Goal: Task Accomplishment & Management: Use online tool/utility

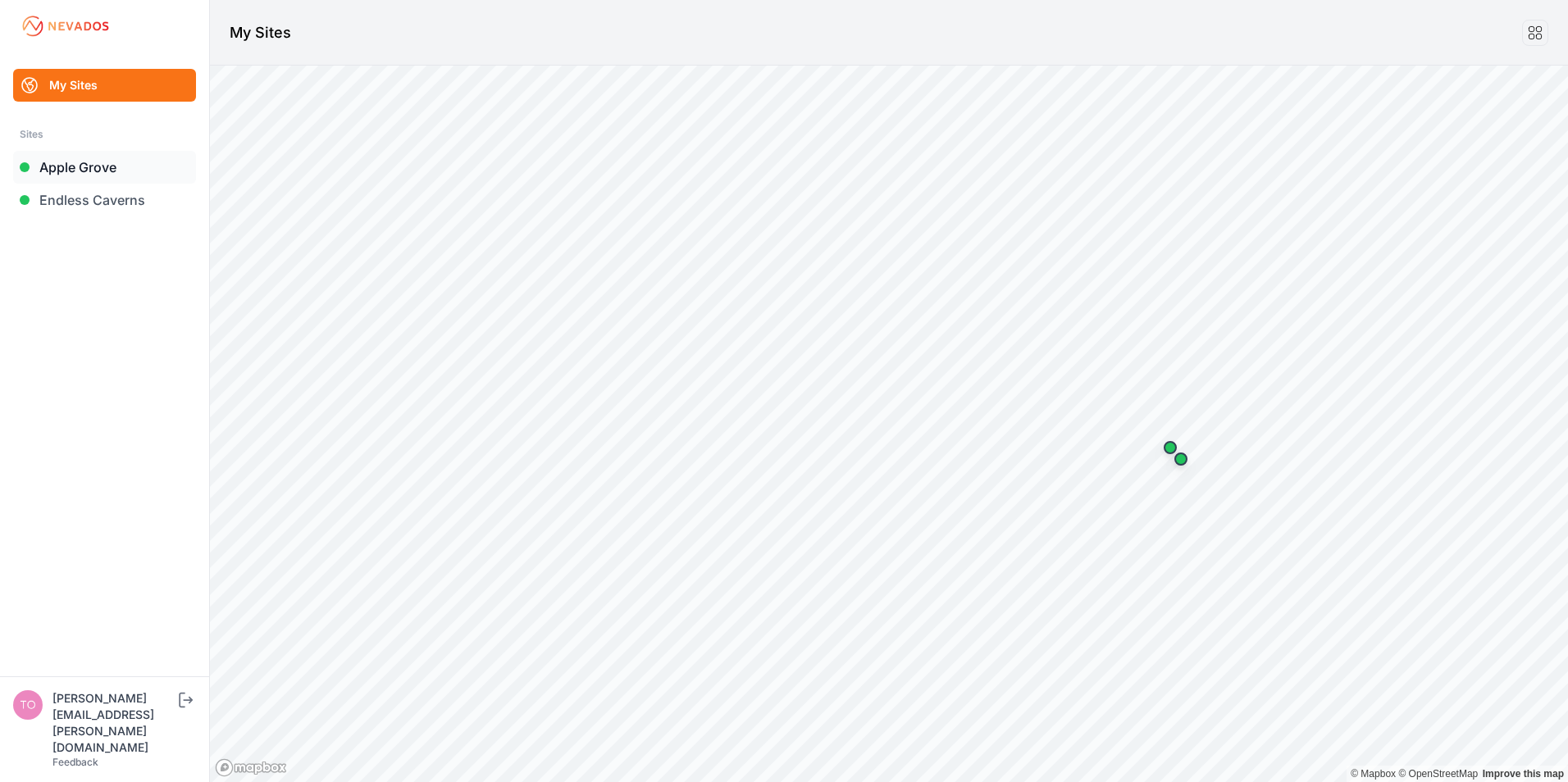
click at [56, 163] on link "Apple Grove" at bounding box center [105, 168] width 183 height 33
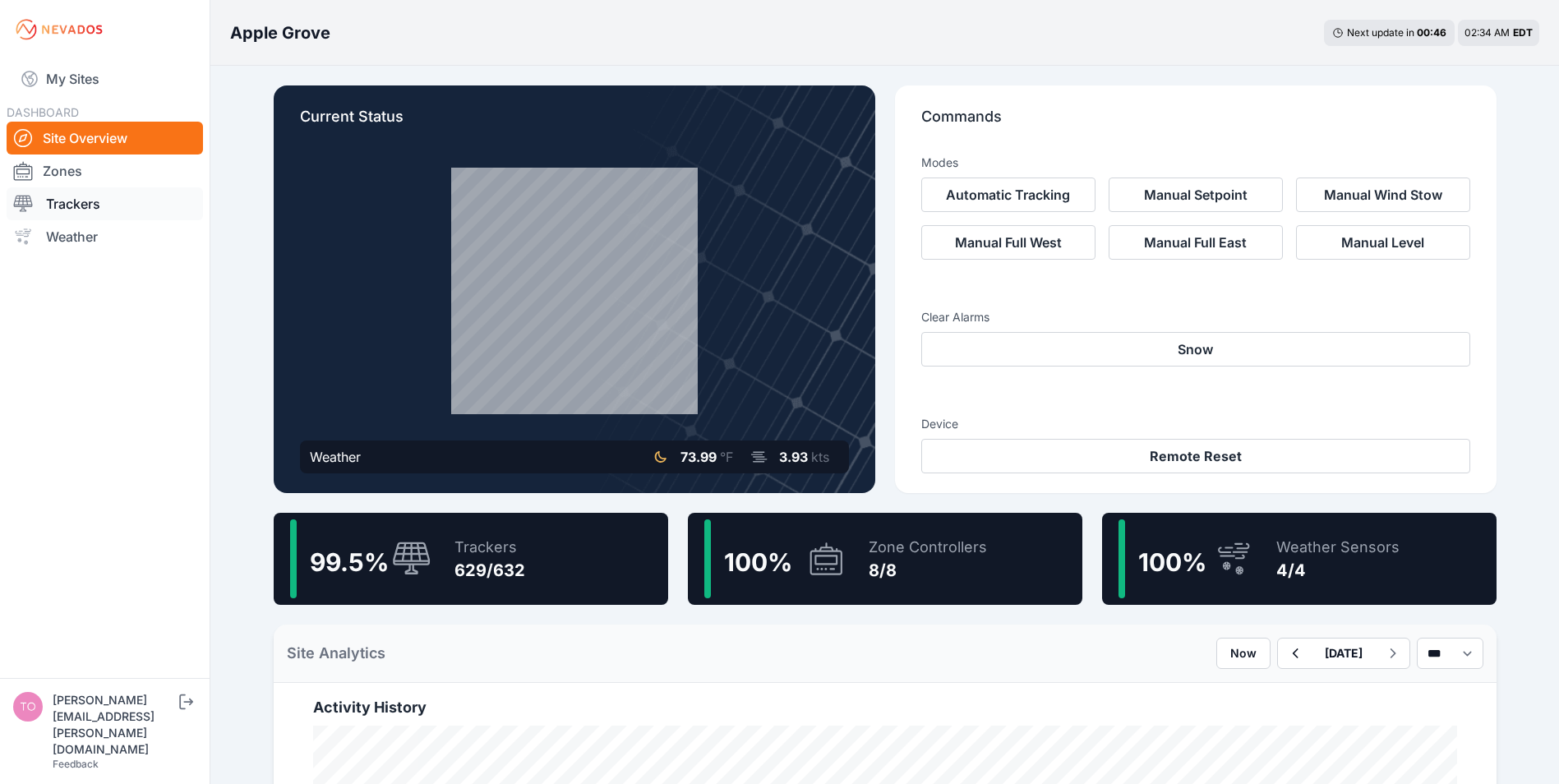
click at [83, 196] on link "Trackers" at bounding box center [105, 204] width 196 height 33
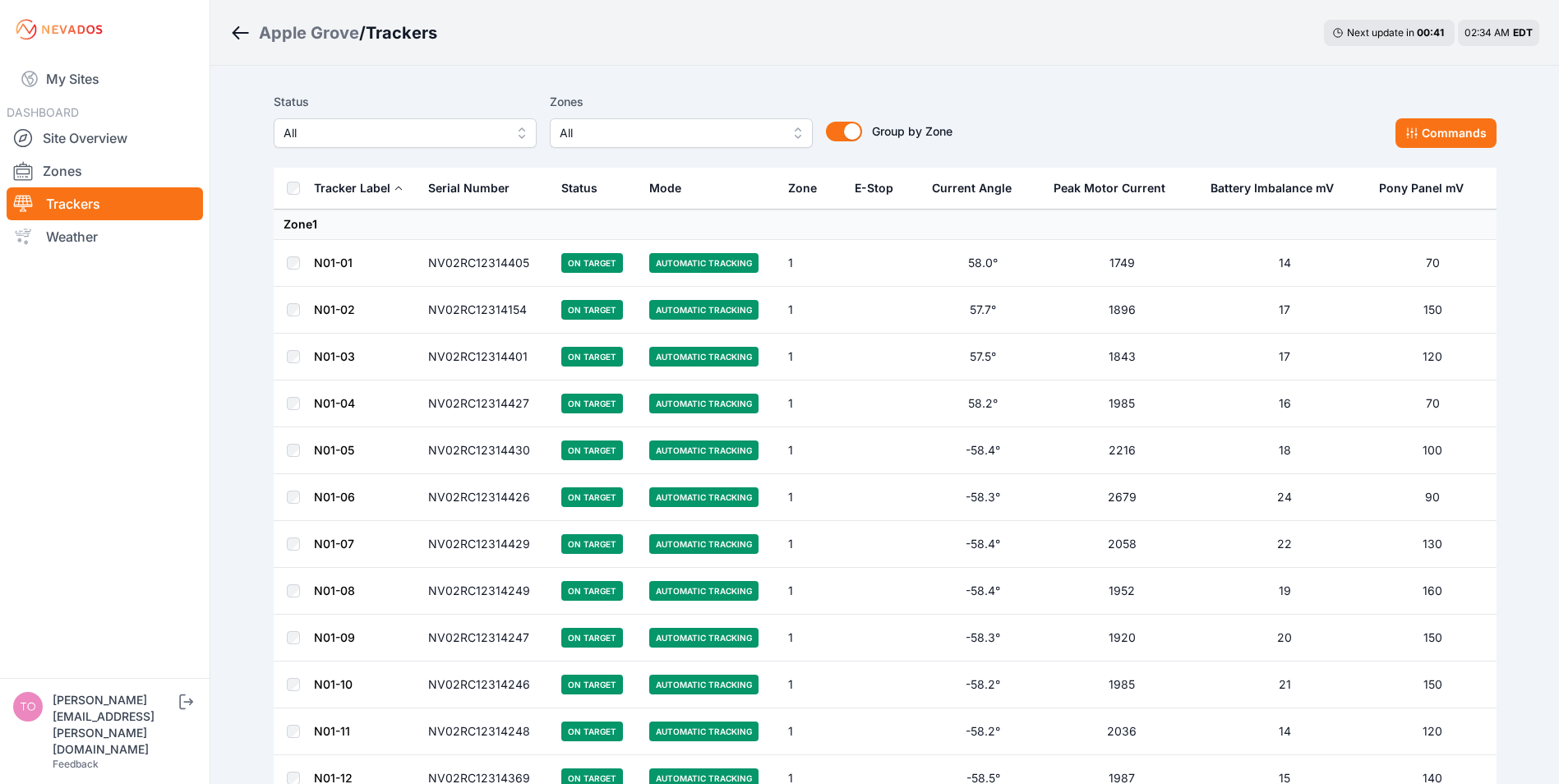
click at [384, 136] on span "All" at bounding box center [393, 133] width 220 height 20
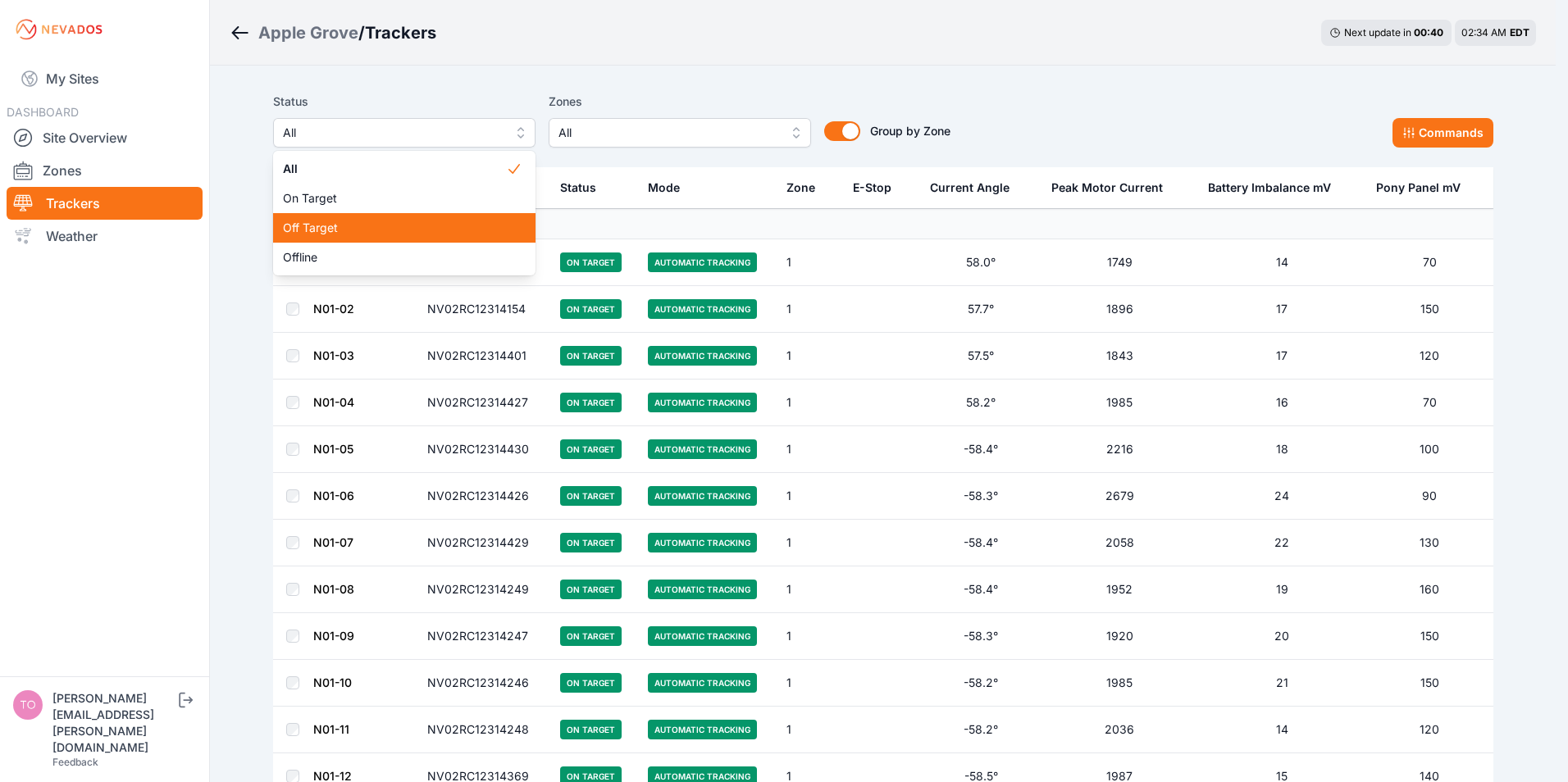
click at [318, 232] on span "Off Target" at bounding box center [394, 228] width 223 height 17
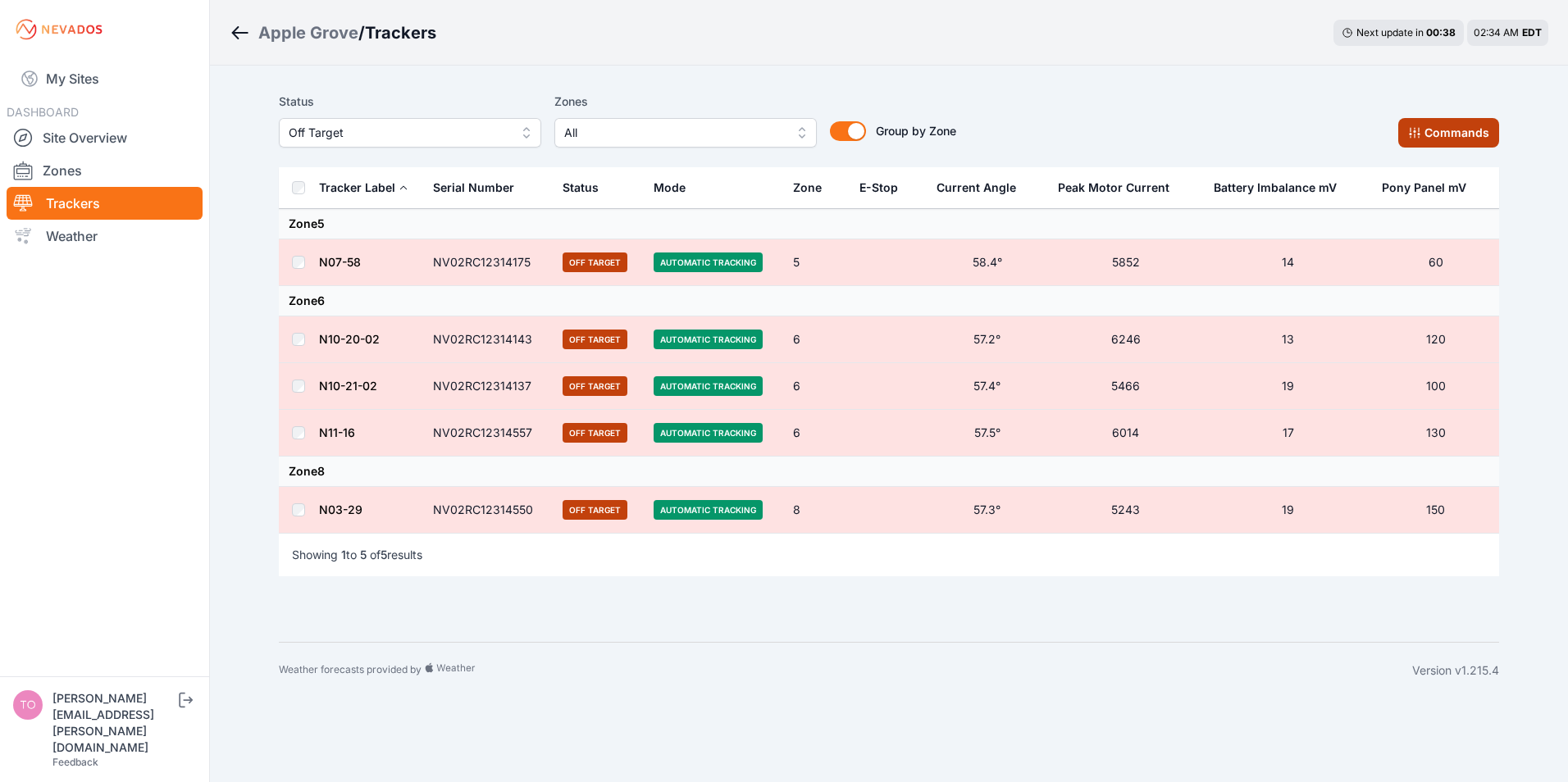
click at [1435, 130] on button "Commands" at bounding box center [1449, 133] width 101 height 30
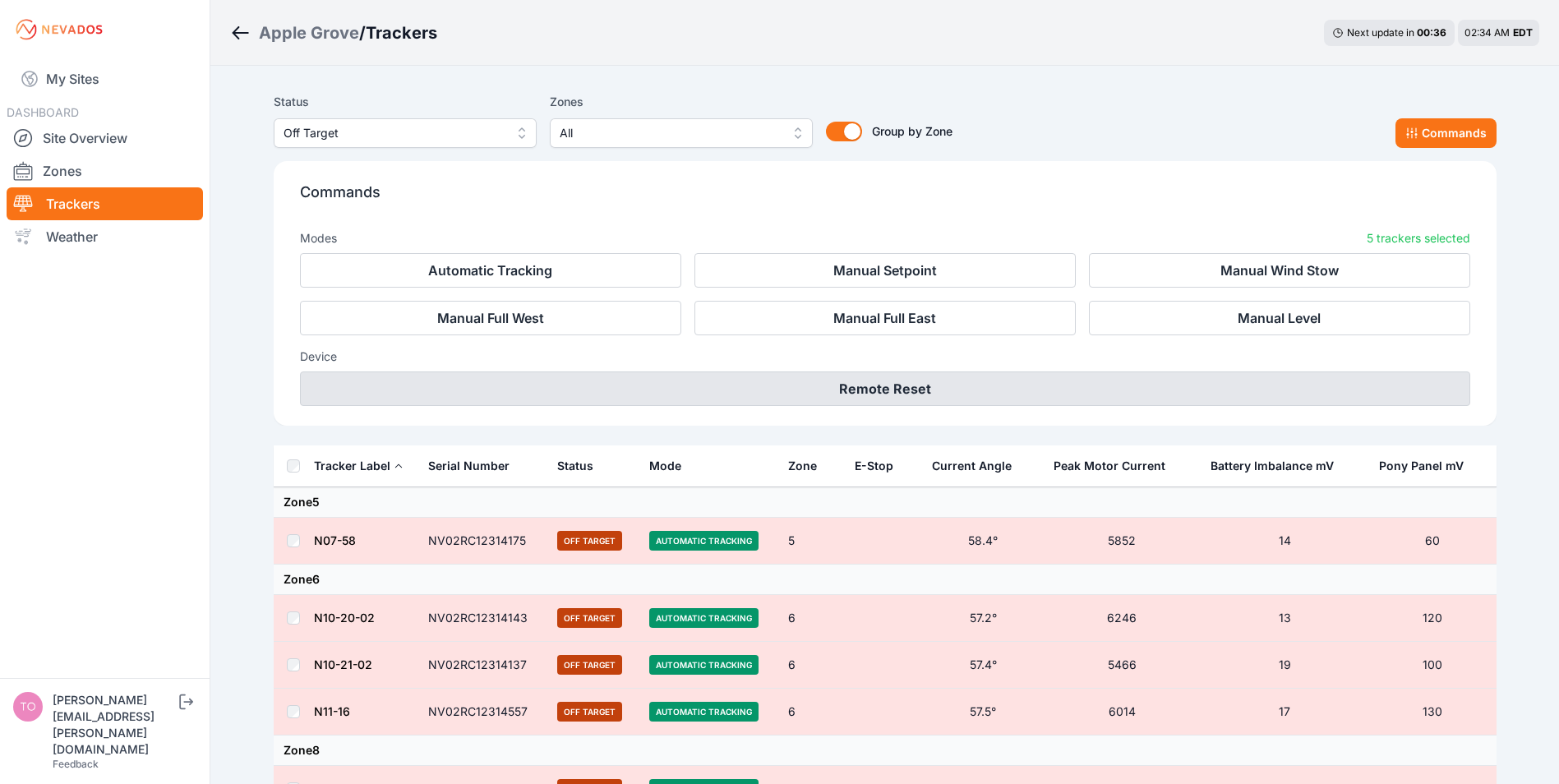
click at [855, 387] on button "Remote Reset" at bounding box center [886, 389] width 1171 height 35
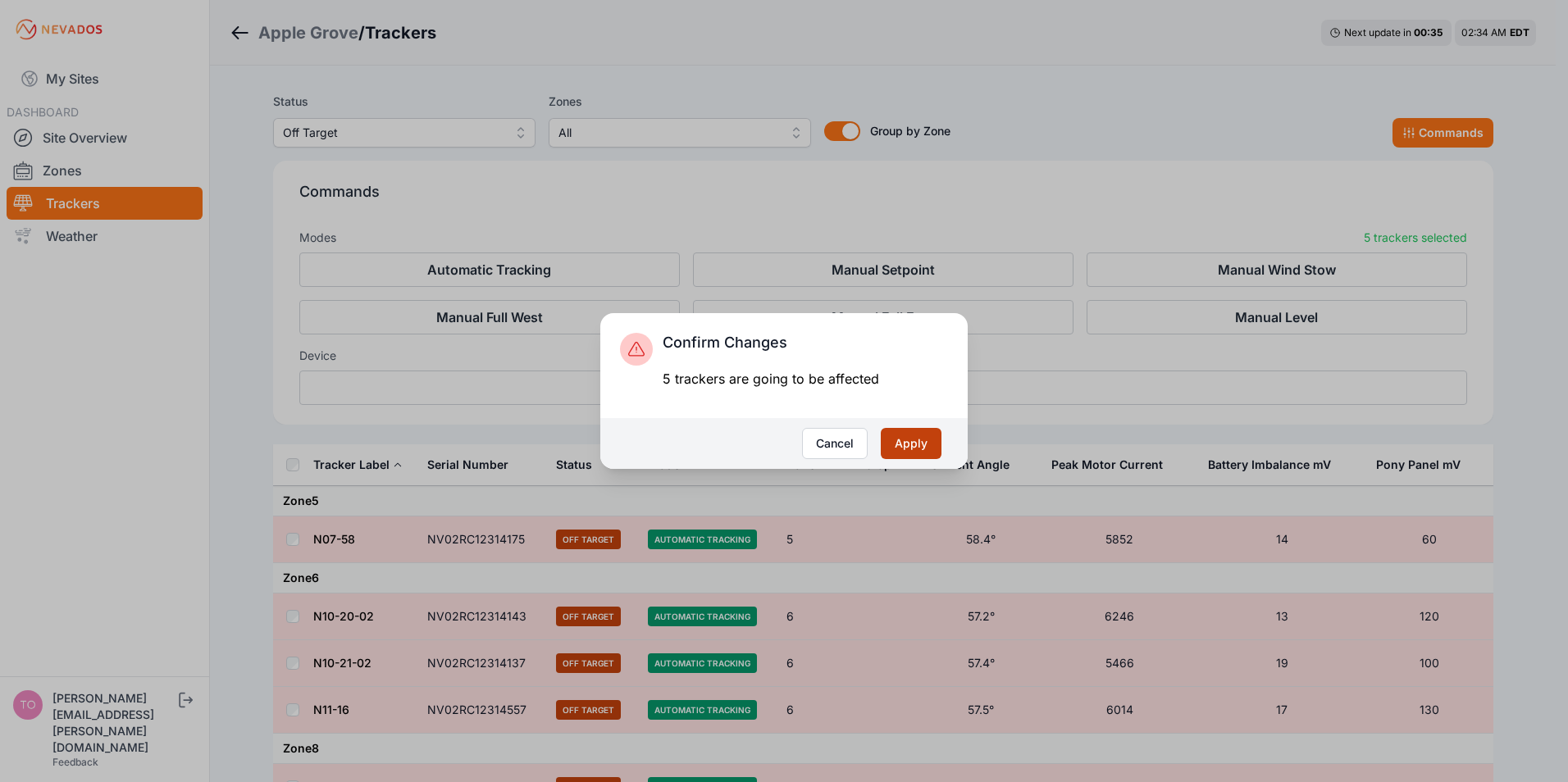
click at [907, 439] on button "Apply" at bounding box center [911, 444] width 61 height 32
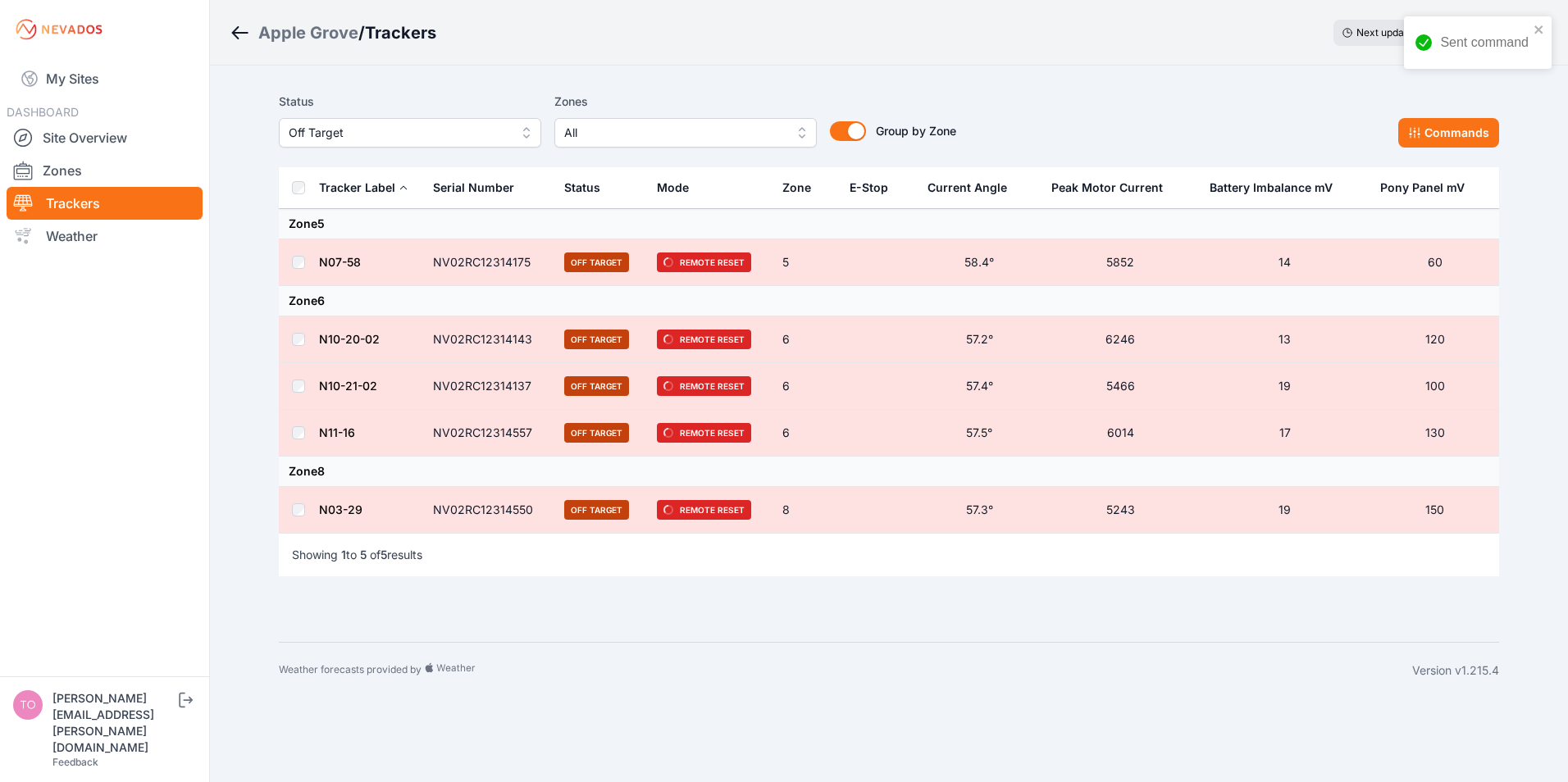
click at [405, 134] on span "Off Target" at bounding box center [398, 133] width 220 height 20
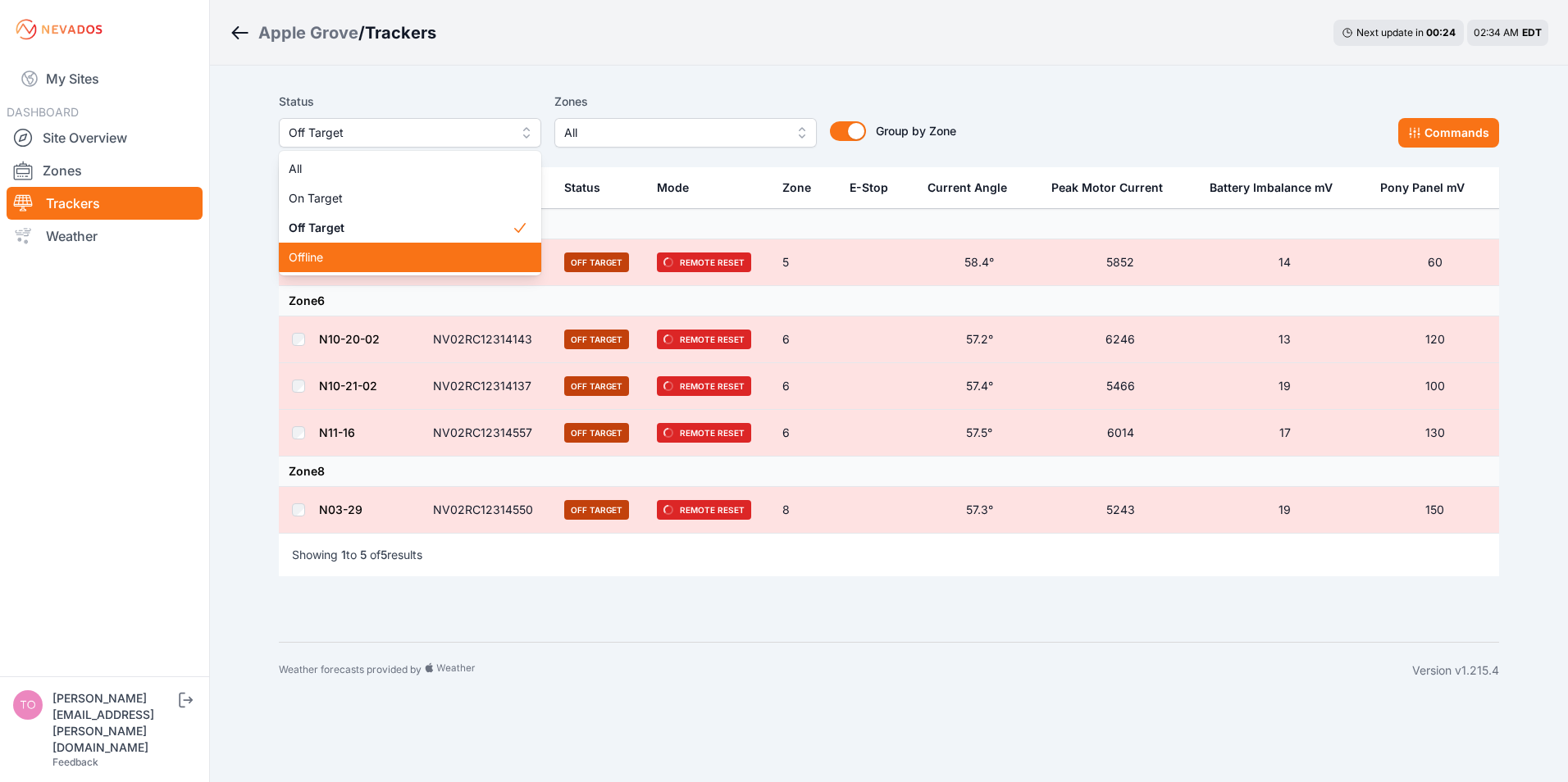
click at [311, 263] on span "Offline" at bounding box center [400, 258] width 223 height 17
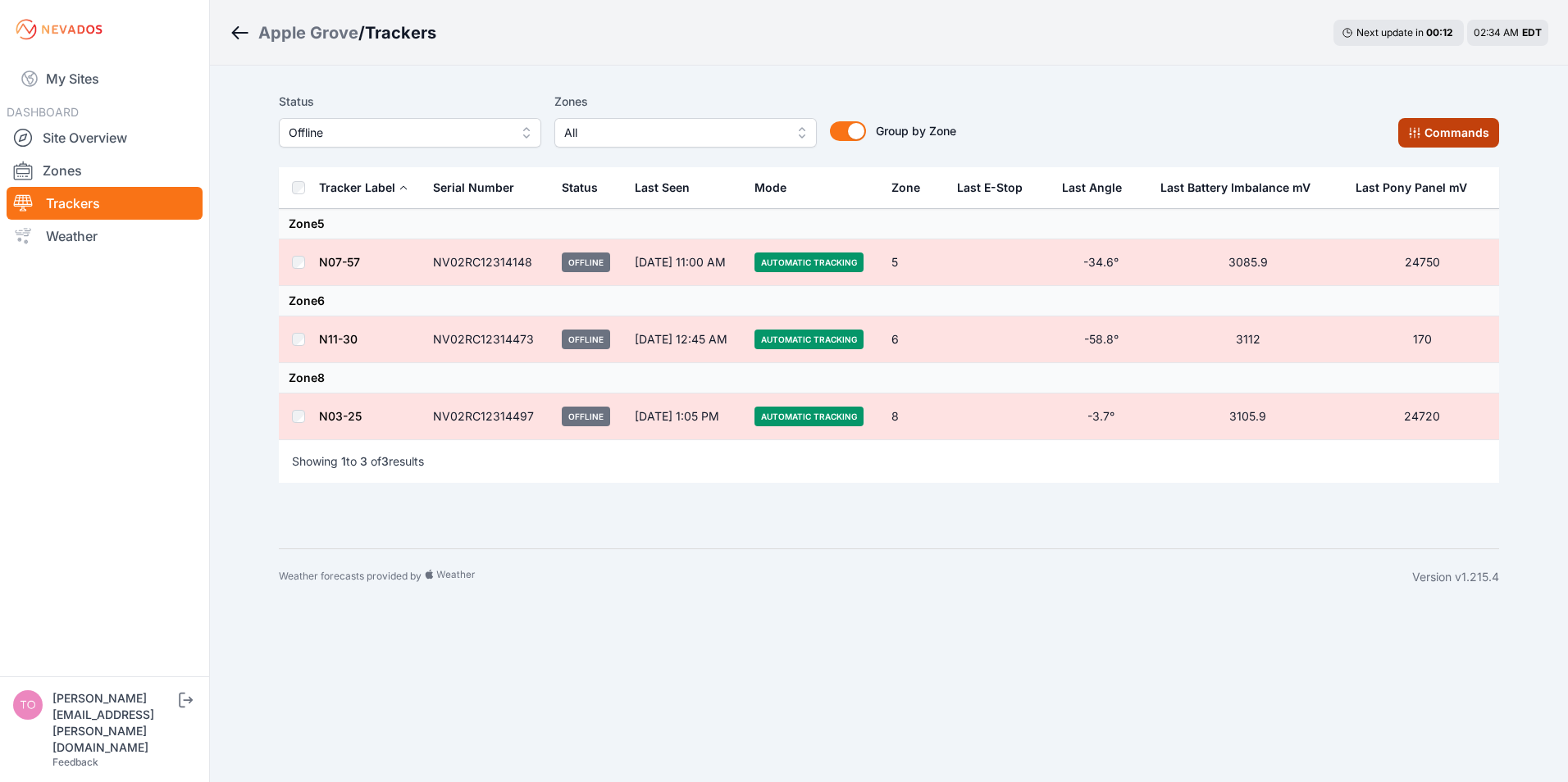
click at [1434, 126] on button "Commands" at bounding box center [1449, 133] width 101 height 30
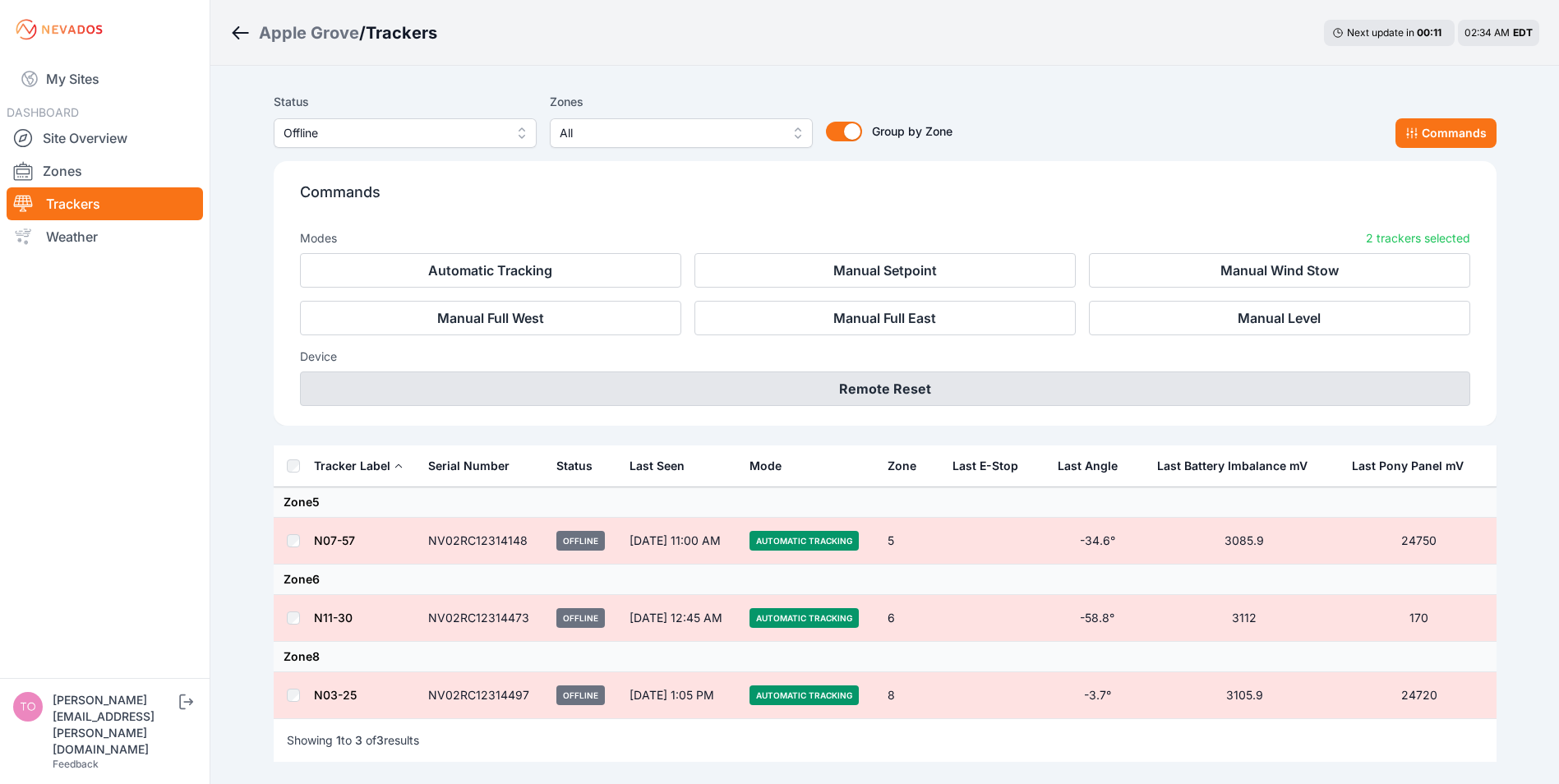
click at [830, 387] on button "Remote Reset" at bounding box center [886, 389] width 1171 height 35
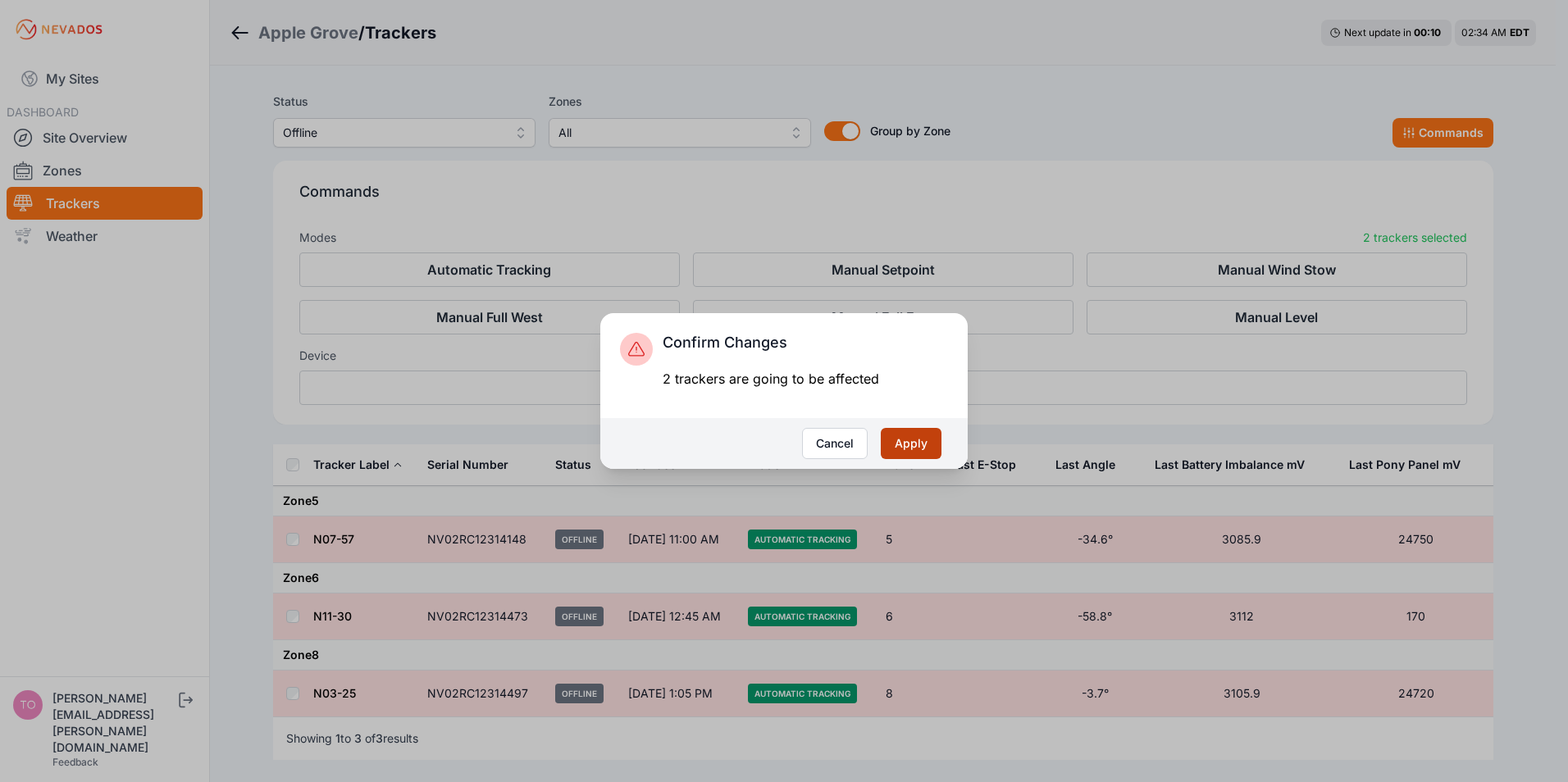
click at [909, 440] on button "Apply" at bounding box center [911, 444] width 61 height 32
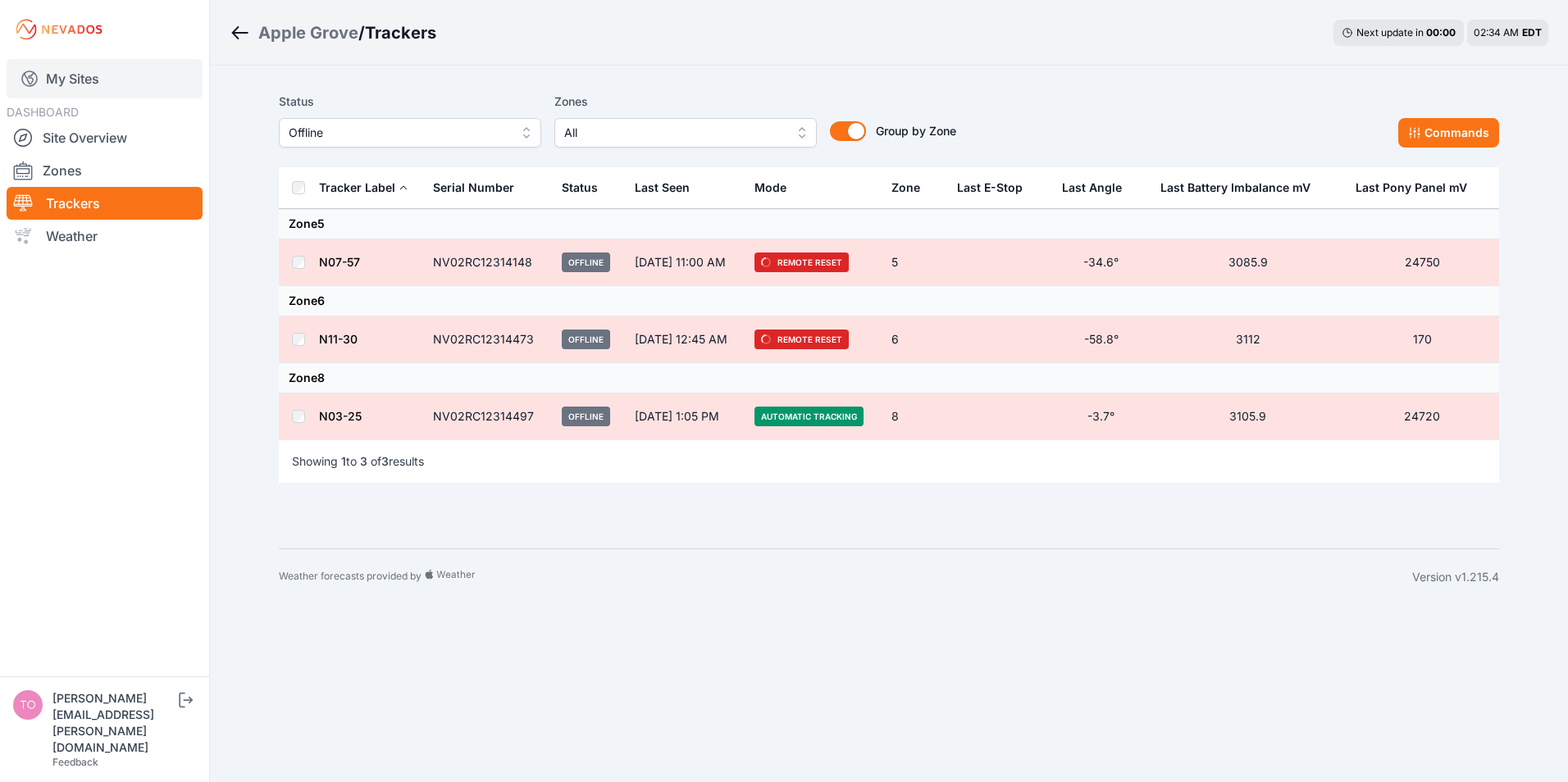
click at [64, 77] on link "My Sites" at bounding box center [105, 78] width 196 height 39
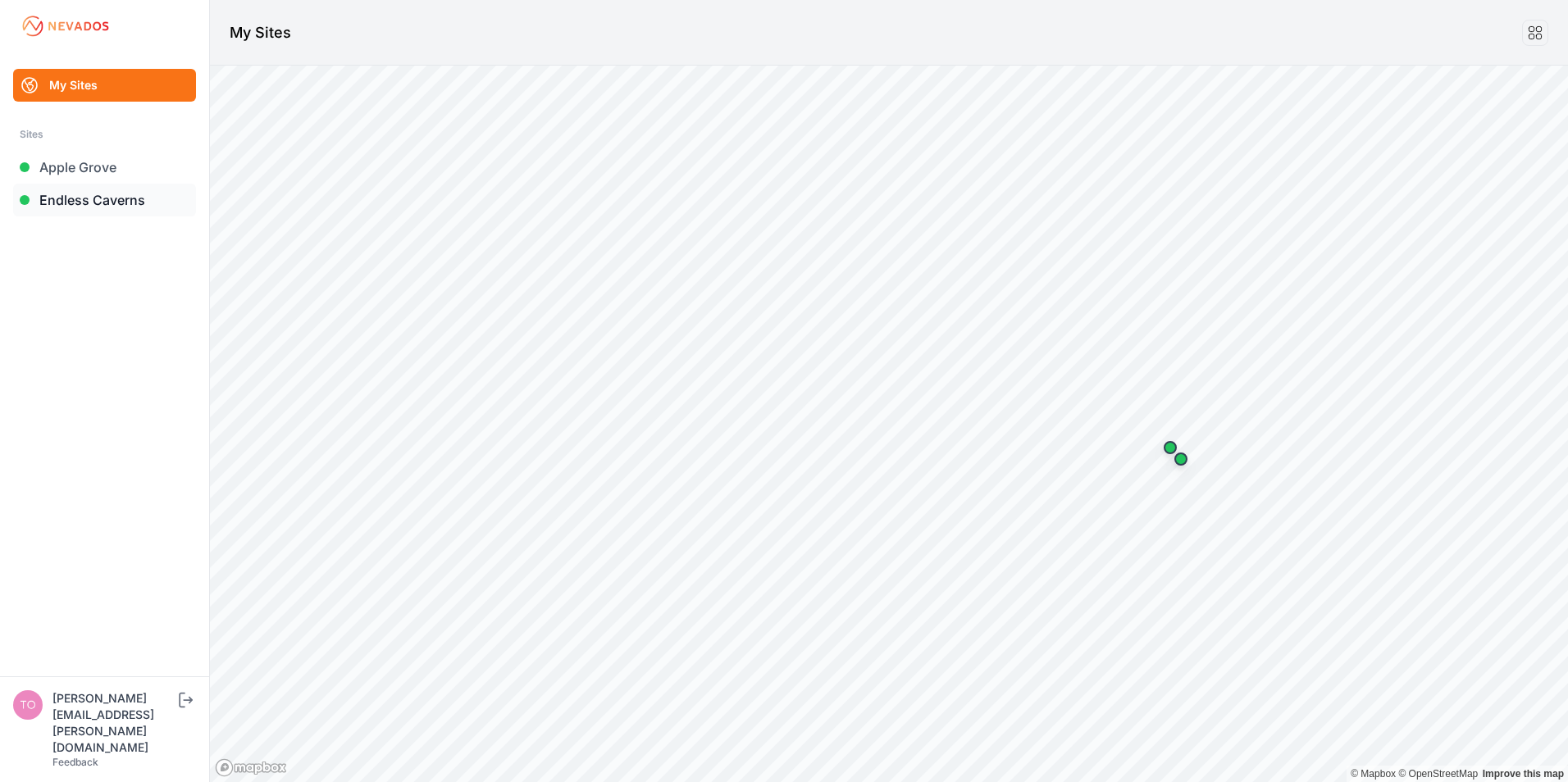
click at [83, 200] on link "Endless Caverns" at bounding box center [105, 200] width 183 height 33
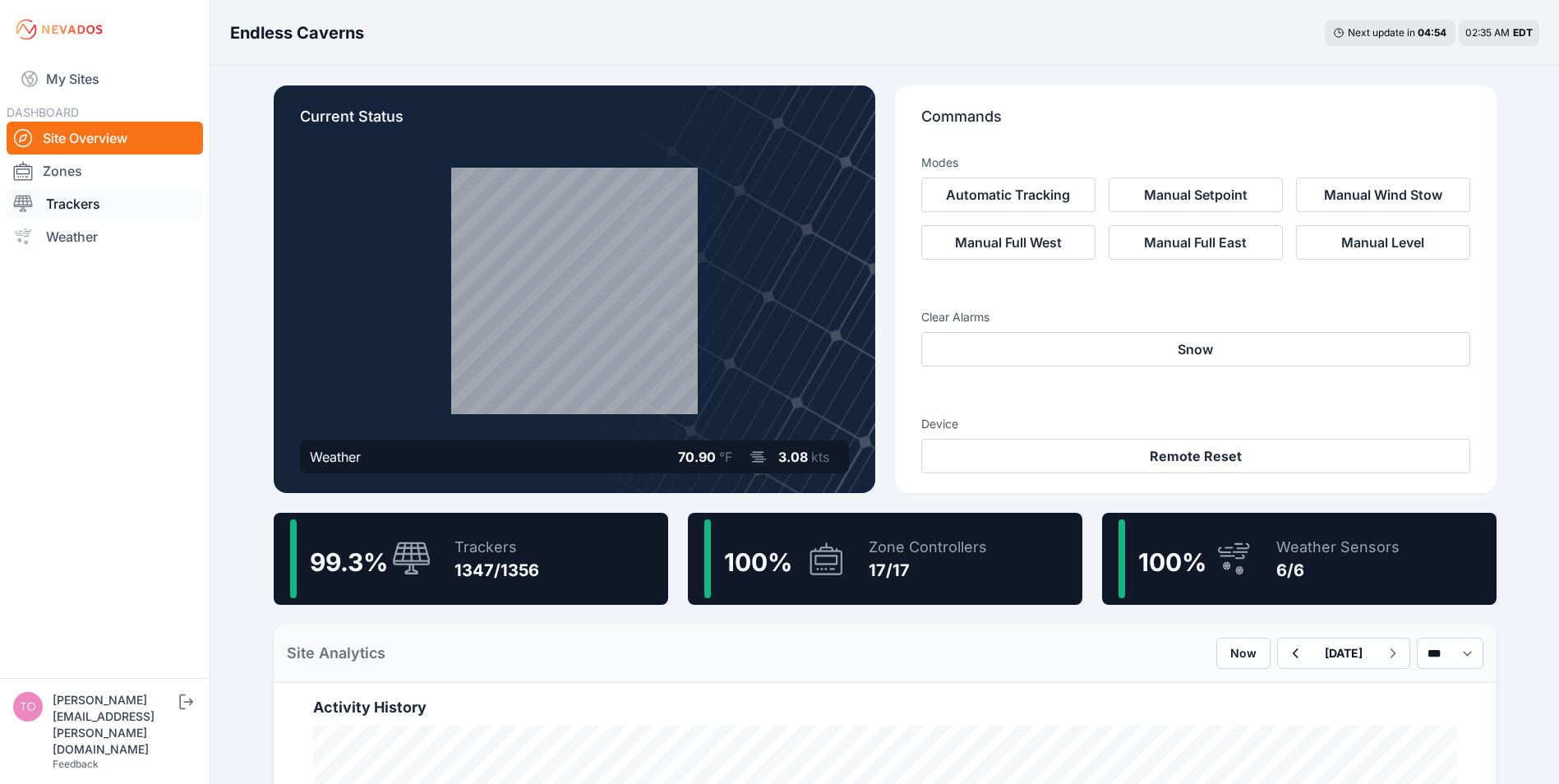
click at [69, 205] on link "Trackers" at bounding box center [105, 204] width 196 height 33
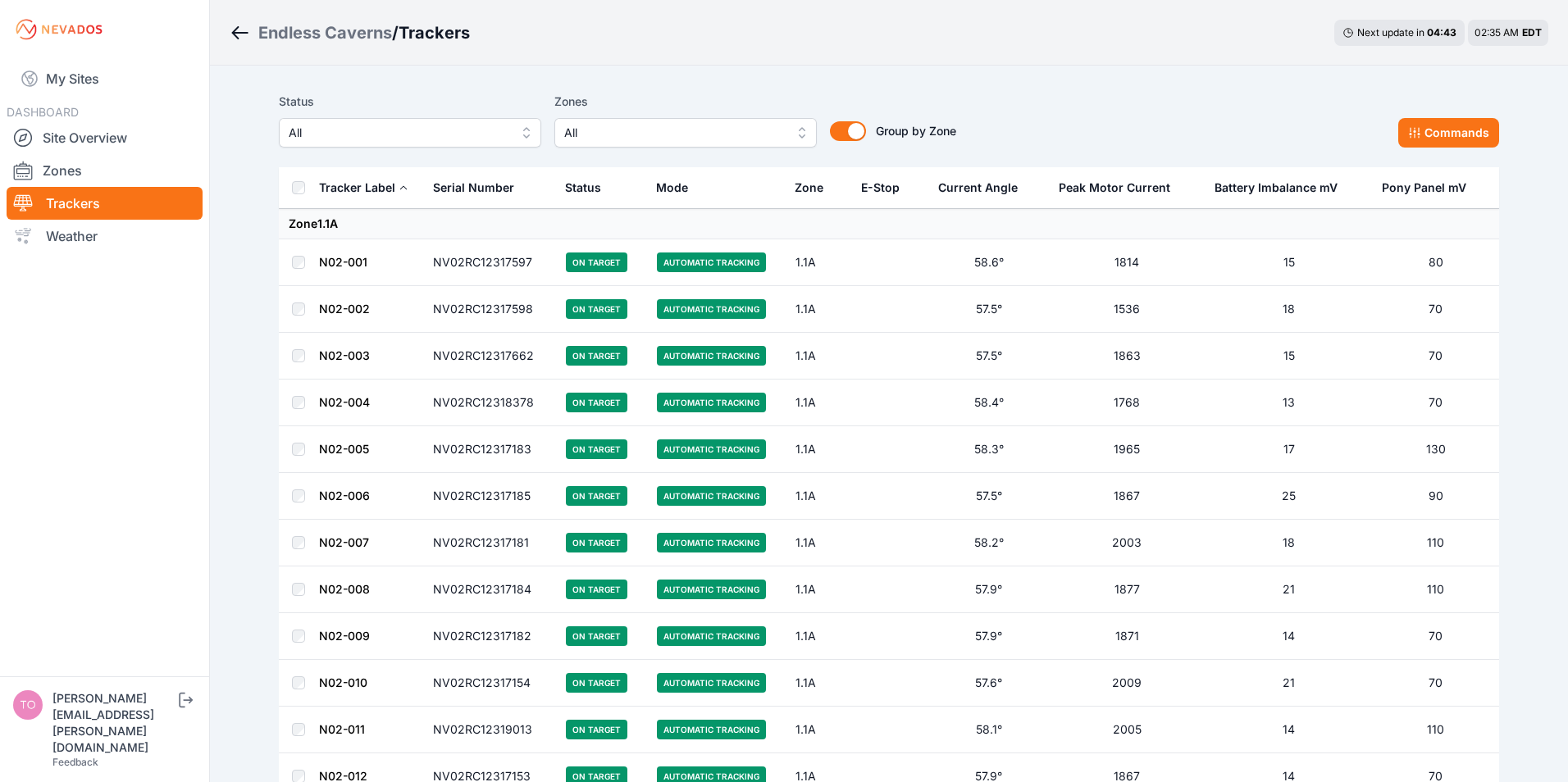
click at [372, 130] on span "All" at bounding box center [398, 133] width 220 height 20
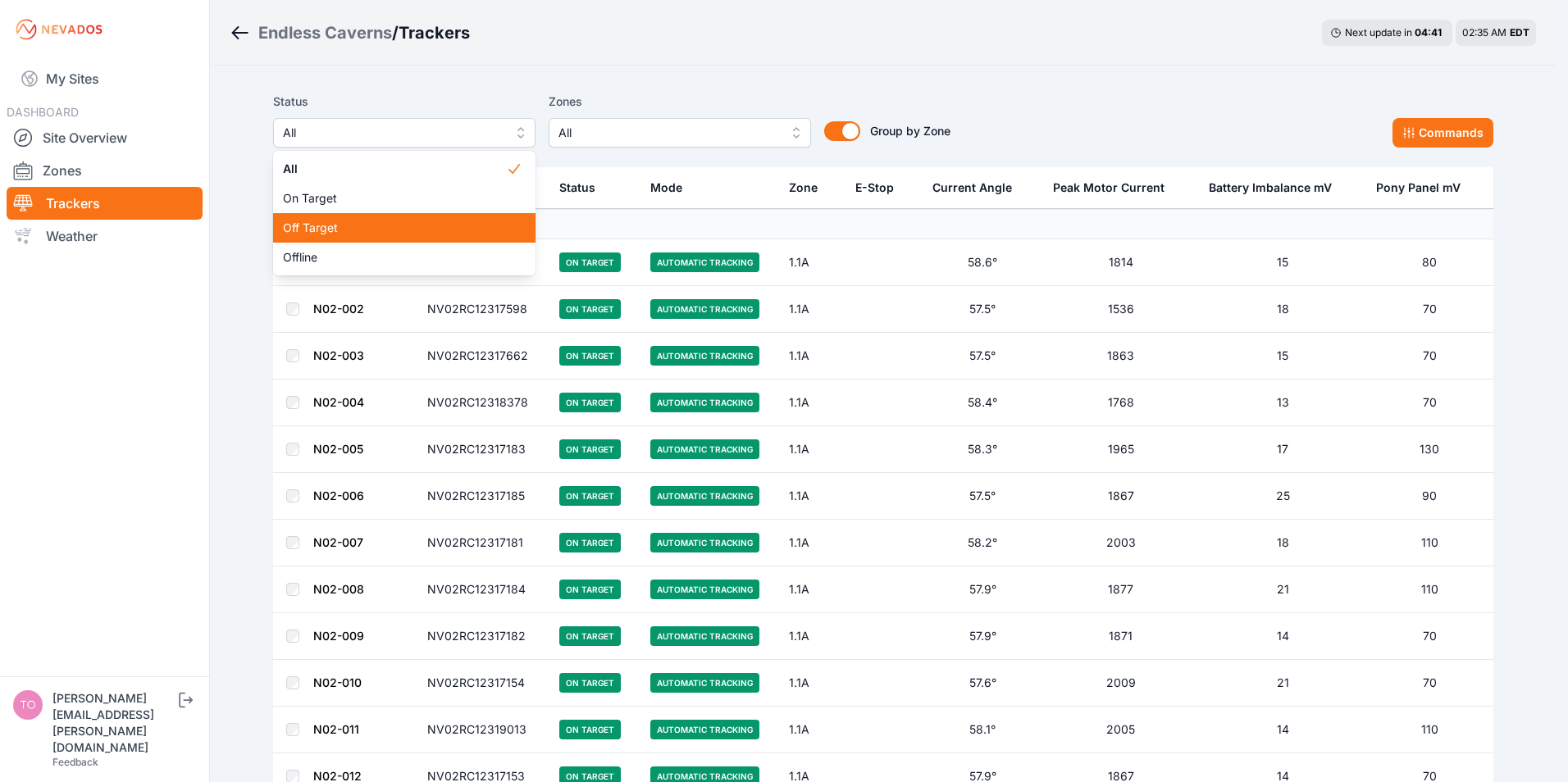
click at [310, 230] on span "Off Target" at bounding box center [394, 228] width 223 height 17
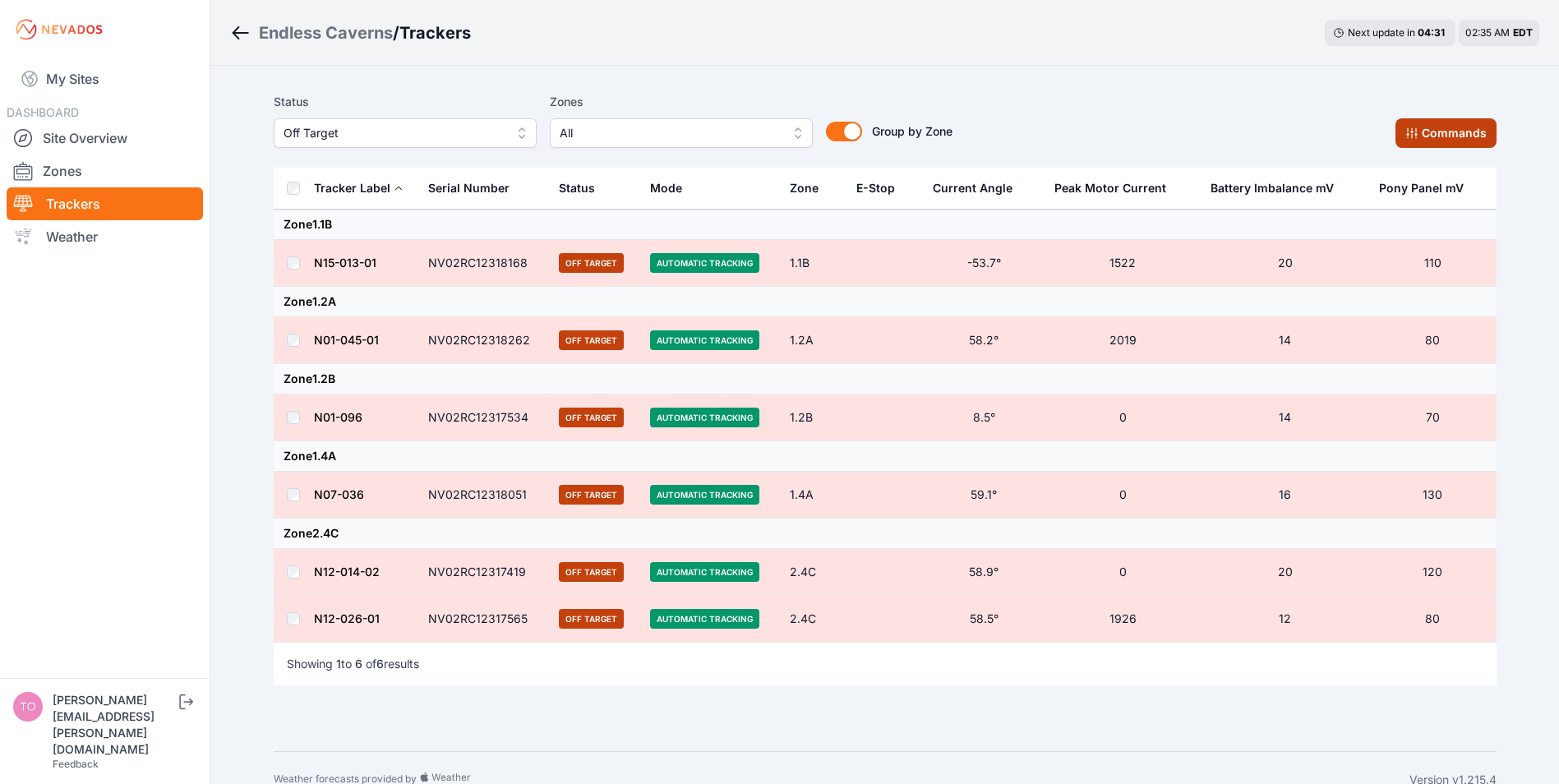
click at [1443, 123] on button "Commands" at bounding box center [1447, 133] width 101 height 30
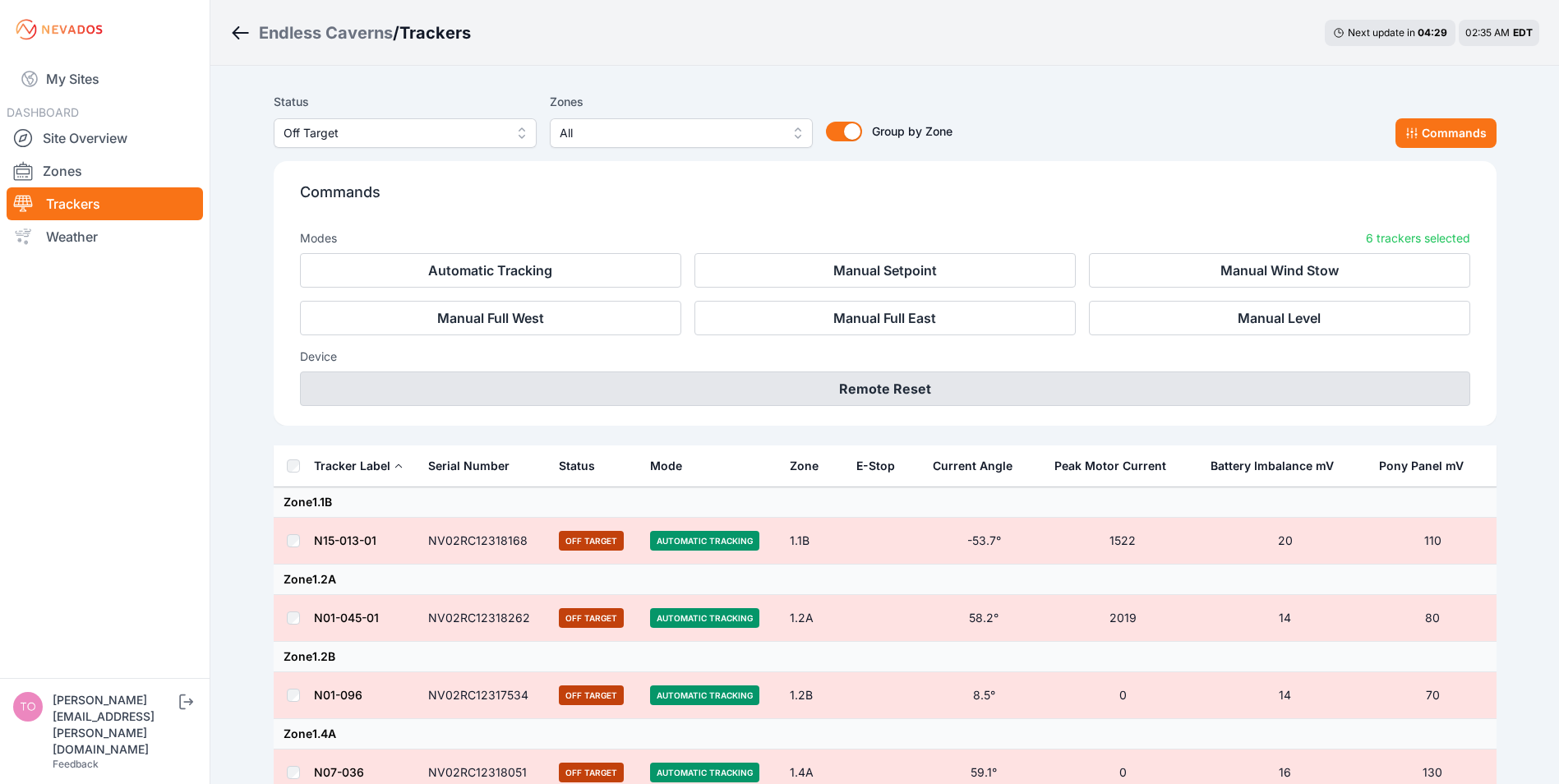
click at [870, 389] on button "Remote Reset" at bounding box center [886, 389] width 1171 height 35
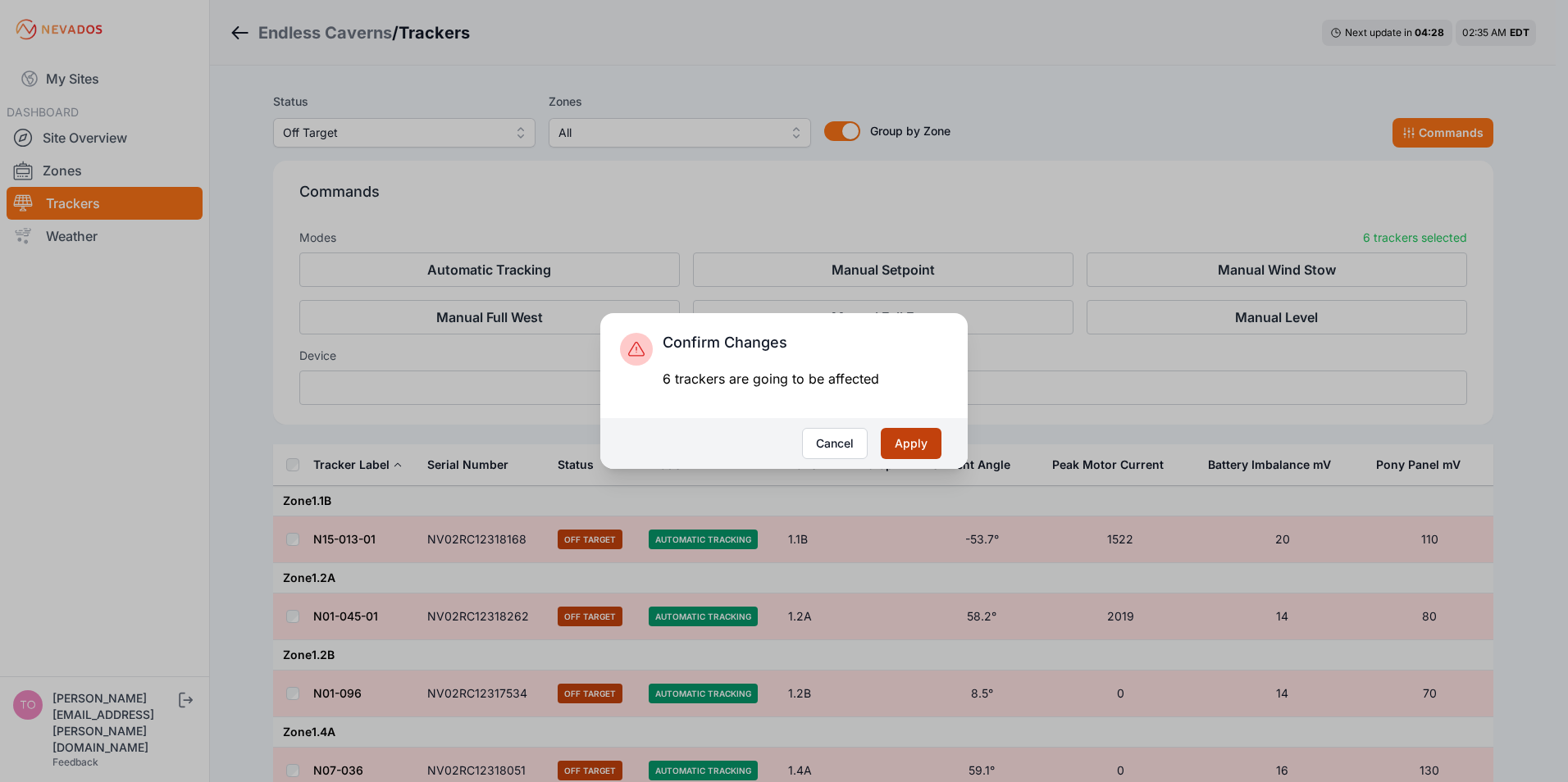
click at [914, 441] on button "Apply" at bounding box center [911, 444] width 61 height 32
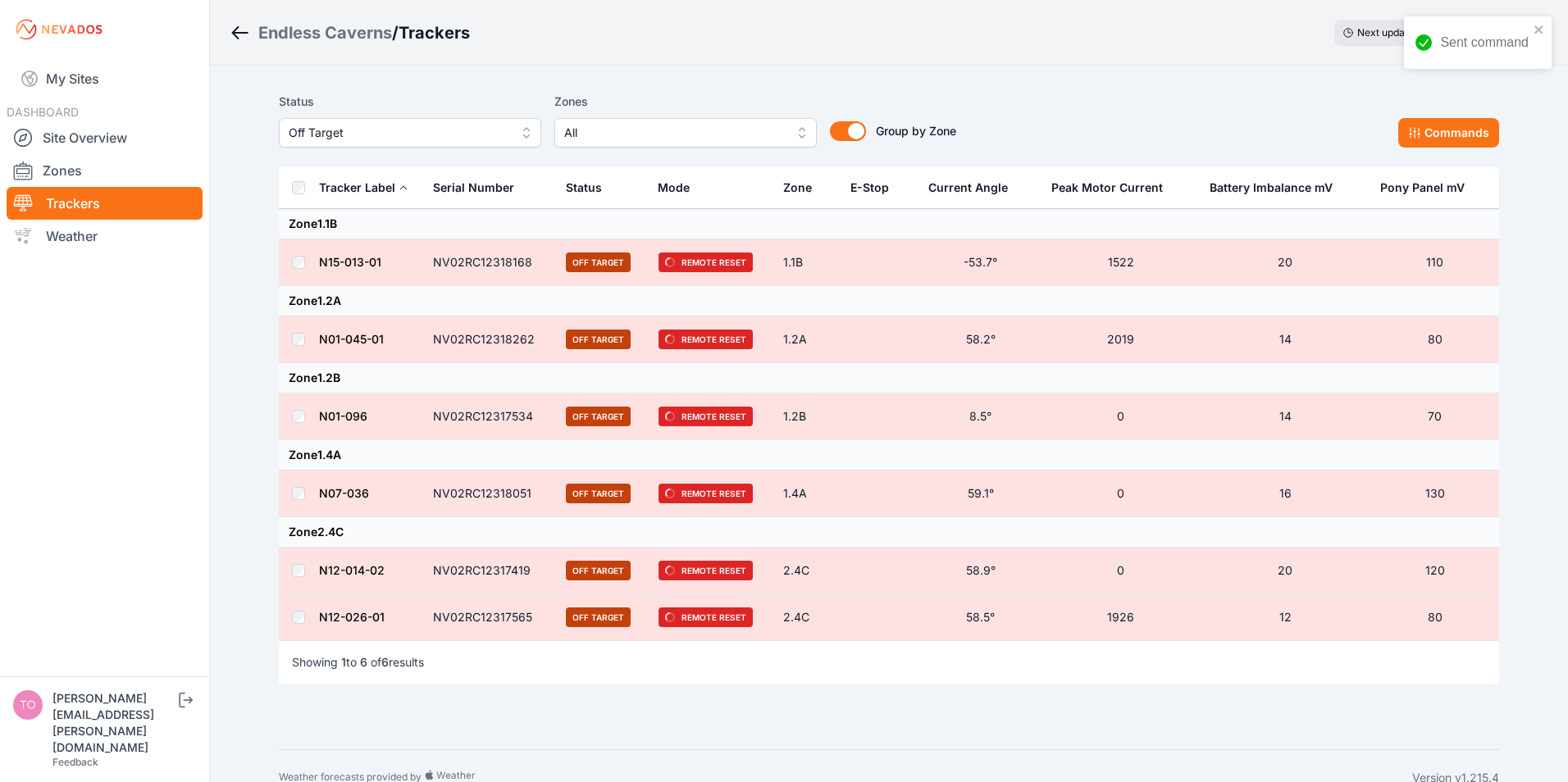
click at [367, 136] on span "Off Target" at bounding box center [398, 133] width 220 height 20
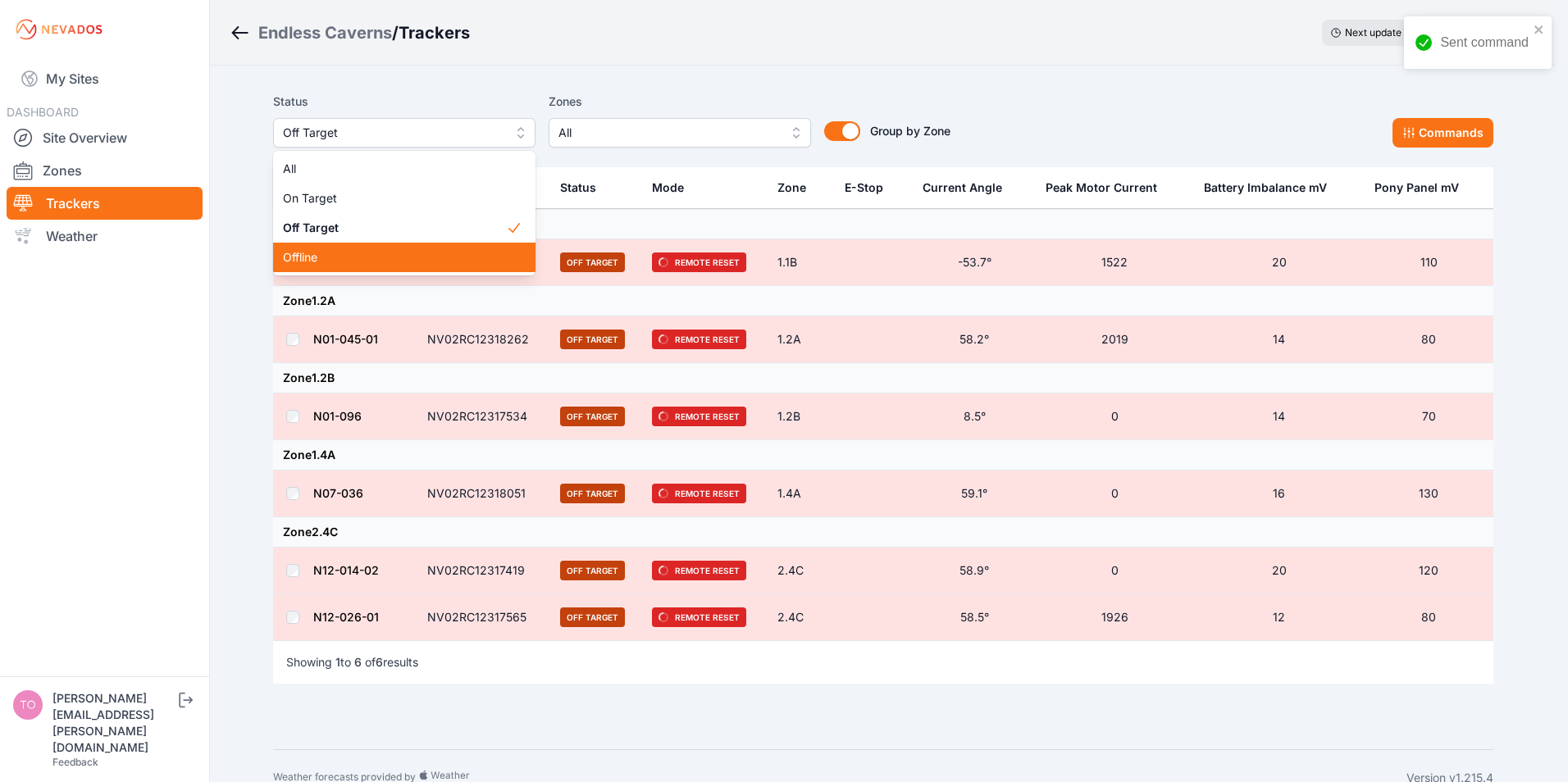
click at [312, 255] on span "Offline" at bounding box center [394, 258] width 223 height 17
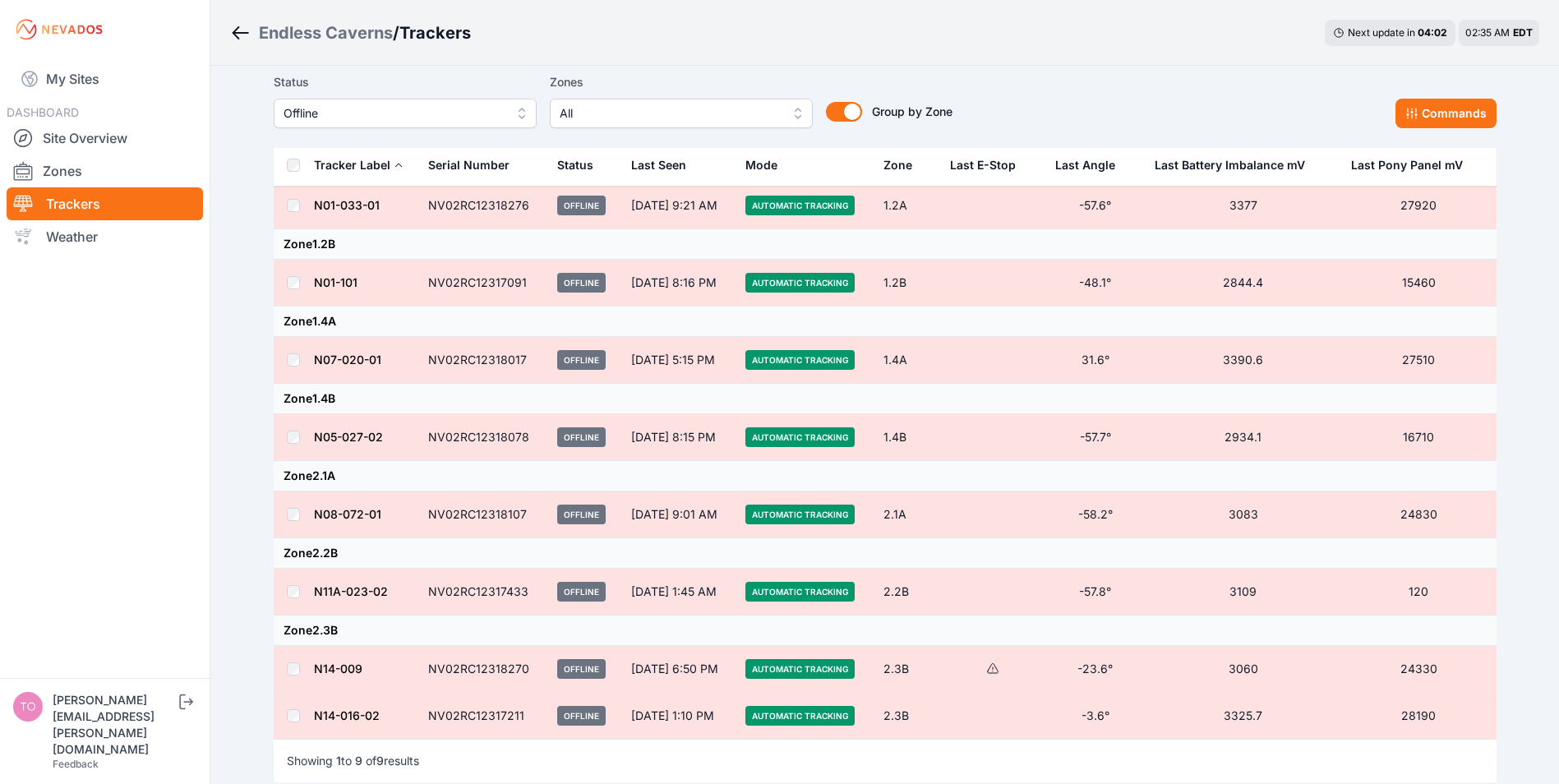
scroll to position [165, 0]
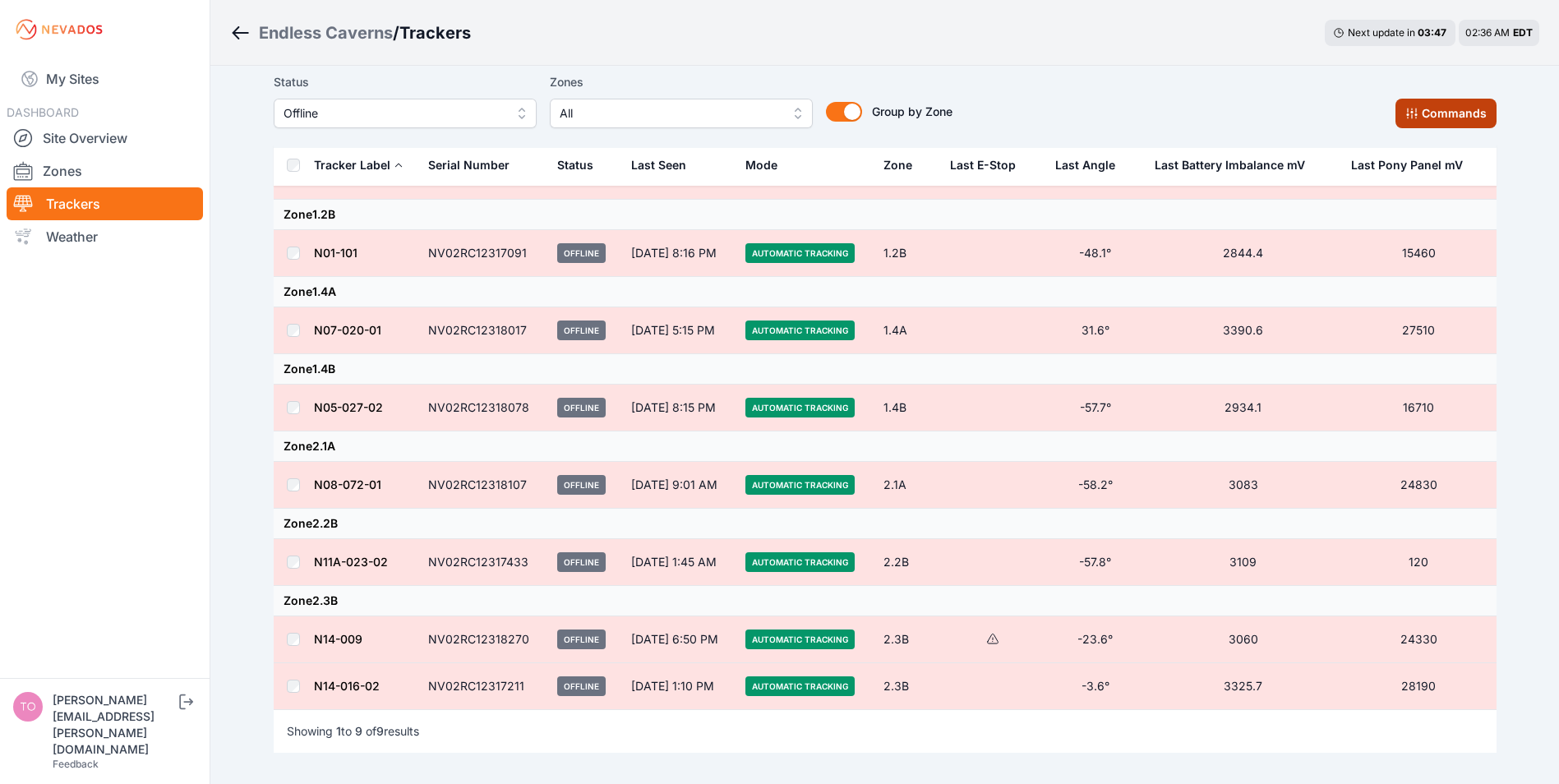
click at [1427, 110] on button "Commands" at bounding box center [1447, 114] width 101 height 30
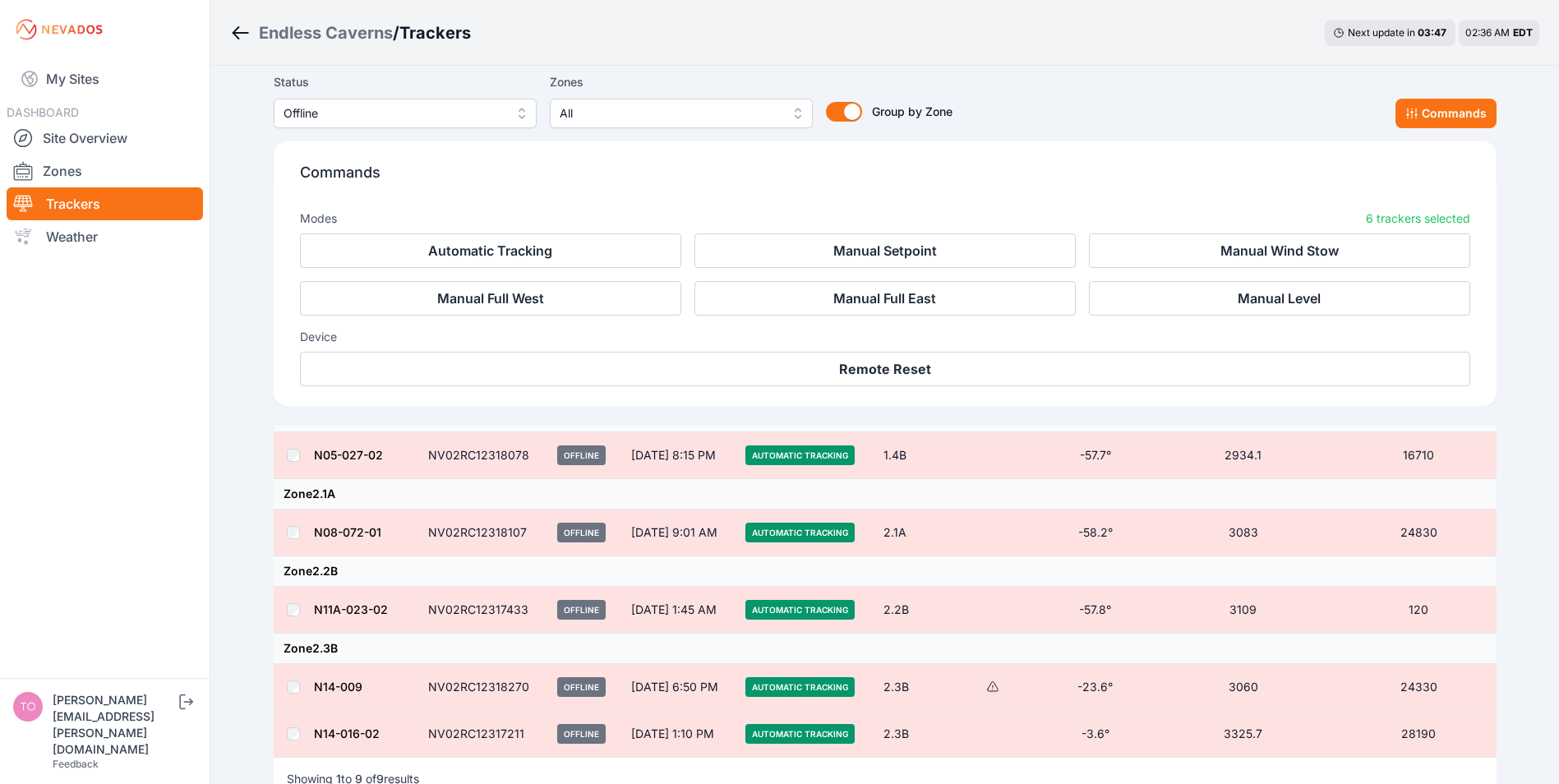
scroll to position [442, 0]
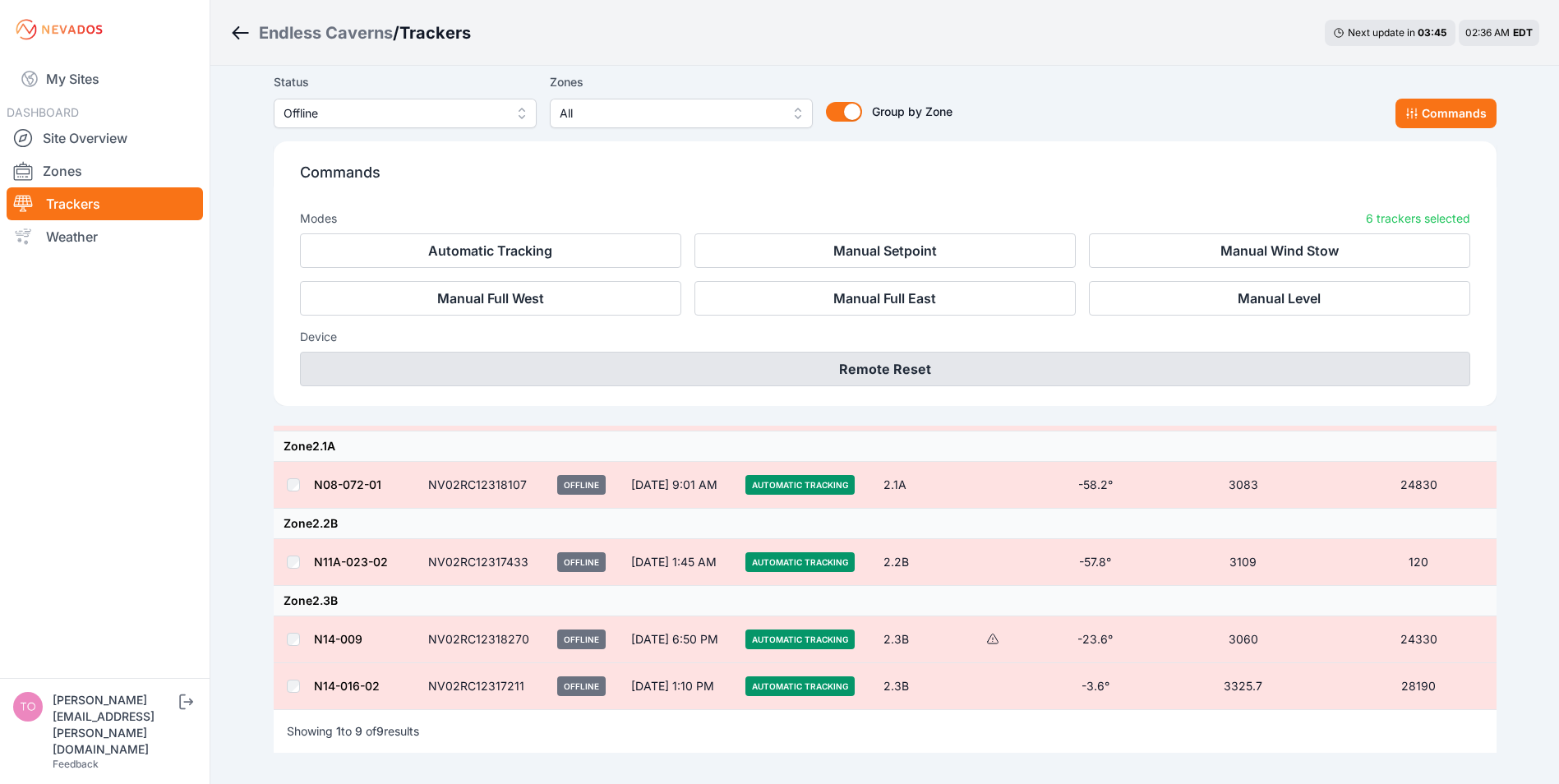
click at [874, 367] on button "Remote Reset" at bounding box center [886, 369] width 1171 height 35
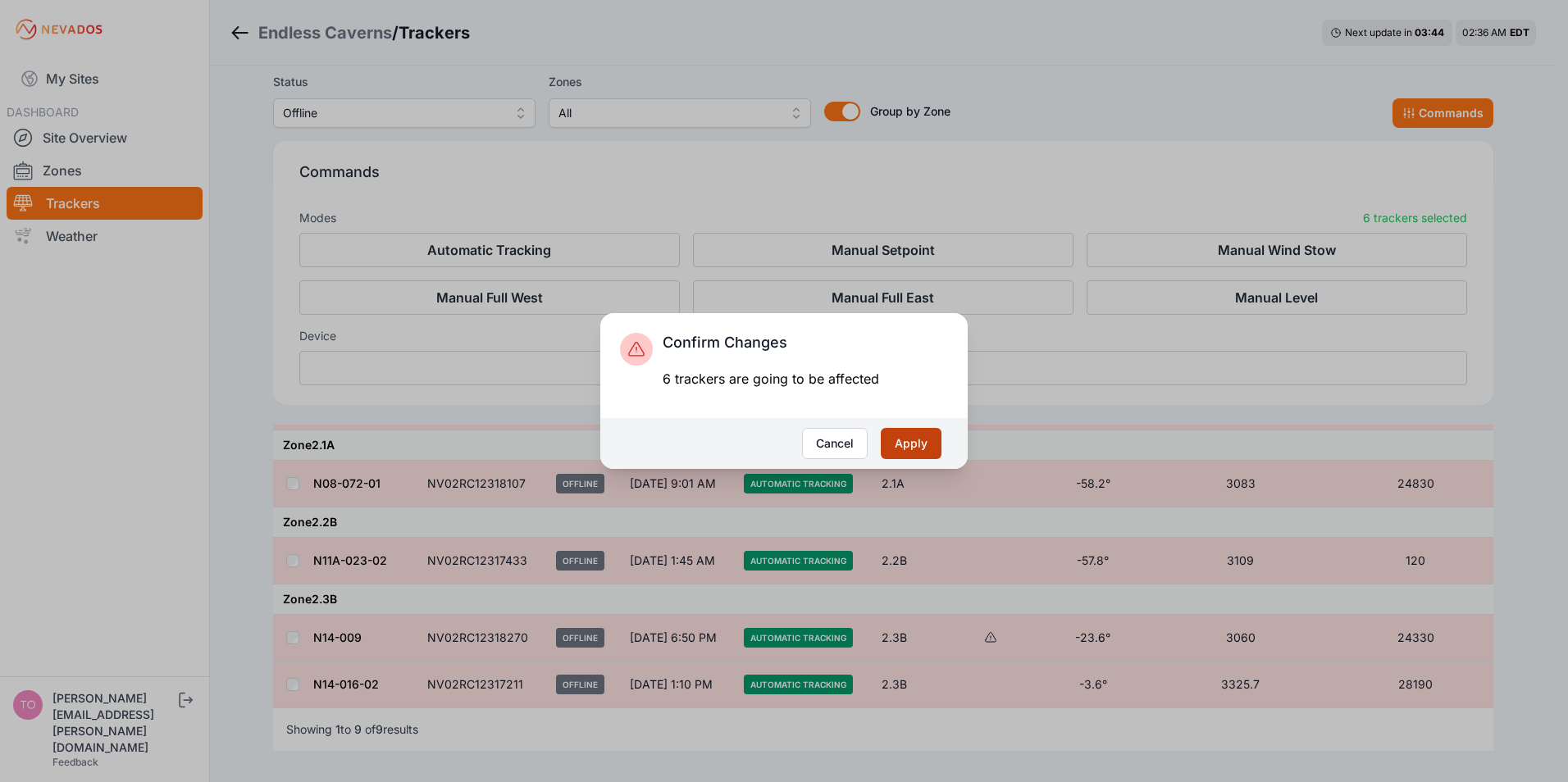
click at [903, 444] on button "Apply" at bounding box center [911, 444] width 61 height 32
